Goal: Transaction & Acquisition: Obtain resource

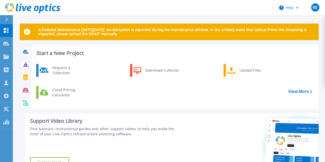
click at [134, 50] on h3 "Start a New Project" at bounding box center [173, 53] width 275 height 6
click at [52, 72] on div "Request a Collection" at bounding box center [68, 70] width 37 height 10
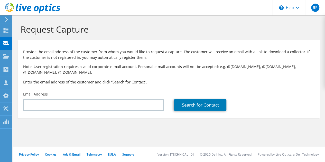
click at [191, 52] on p "Provide the email address of the customer from whom you would like to request a…" at bounding box center [168, 54] width 291 height 11
click at [190, 60] on div "Provide the email address of the customer from whom you would like to request a…" at bounding box center [168, 66] width 301 height 46
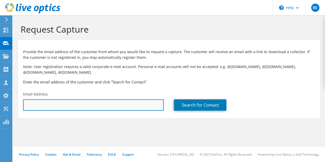
click at [46, 102] on input "text" at bounding box center [93, 104] width 140 height 11
paste input "kolafsson@radwell.com"
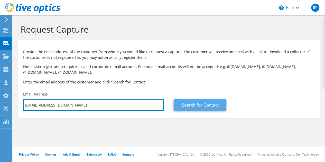
type input "kolafsson@radwell.com"
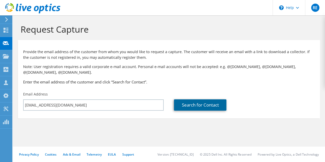
click at [193, 102] on link "Search for Contact" at bounding box center [200, 104] width 52 height 11
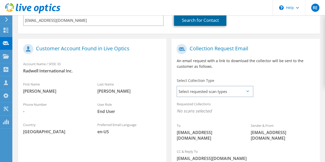
scroll to position [114, 0]
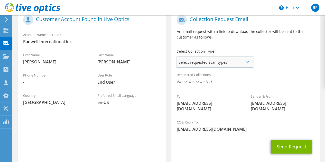
click at [211, 67] on span "Select requested scan types" at bounding box center [214, 62] width 75 height 10
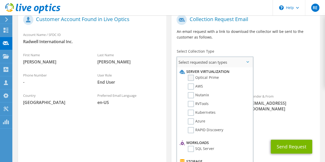
click at [203, 81] on label "Optical Prime" at bounding box center [203, 78] width 31 height 6
click at [0, 0] on input "Optical Prime" at bounding box center [0, 0] width 0 height 0
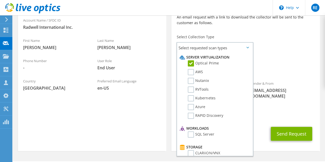
scroll to position [138, 0]
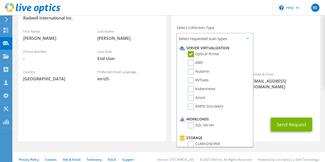
click at [278, 68] on div "Requested Collections No scans selected Optical Prime" at bounding box center [245, 57] width 148 height 23
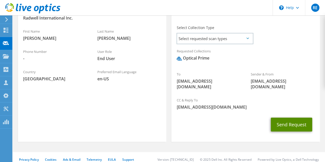
click at [291, 122] on button "Send Request" at bounding box center [290, 124] width 41 height 14
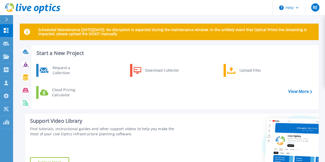
click at [116, 100] on div "Request a Collection Download Collector Upload Files Cloud Pricing Calculator" at bounding box center [173, 85] width 283 height 44
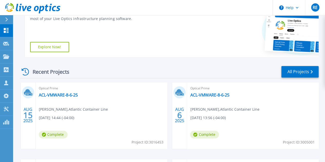
scroll to position [115, 0]
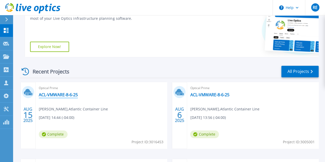
click at [75, 93] on link "ACL-VMWARE-8-6-25" at bounding box center [58, 94] width 39 height 5
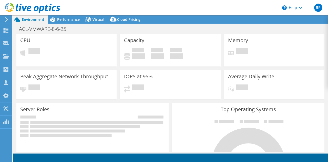
select select "USD"
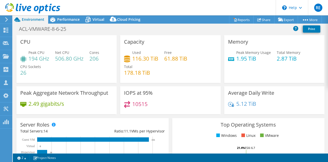
click at [136, 24] on div "ACL-VMWARE-8-6-25 Print" at bounding box center [171, 28] width 316 height 9
click at [134, 22] on span "Cloud Pricing" at bounding box center [128, 19] width 23 height 5
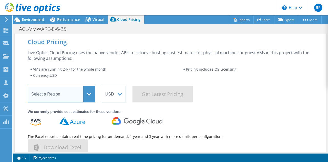
click at [81, 93] on select "Select a Region Asia Pacific (Hong Kong) Asia Pacific (Mumbai) Asia Pacific (Se…" at bounding box center [62, 94] width 68 height 17
select select "USEast"
click at [28, 86] on select "Select a Region Asia Pacific (Hong Kong) Asia Pacific (Mumbai) Asia Pacific (Se…" at bounding box center [62, 94] width 68 height 17
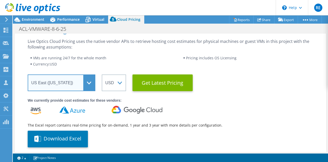
scroll to position [10, 0]
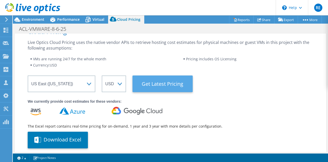
click at [163, 87] on Latest "Get Latest Pricing" at bounding box center [163, 83] width 60 height 17
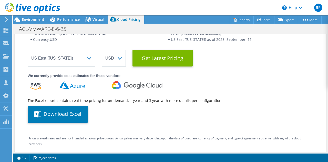
scroll to position [36, 0]
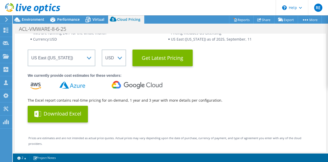
click at [76, 116] on button "Download Excel" at bounding box center [58, 114] width 60 height 17
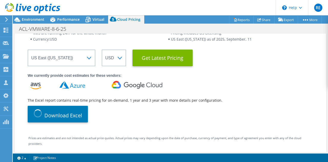
scroll to position [0, 0]
